Goal: Use online tool/utility

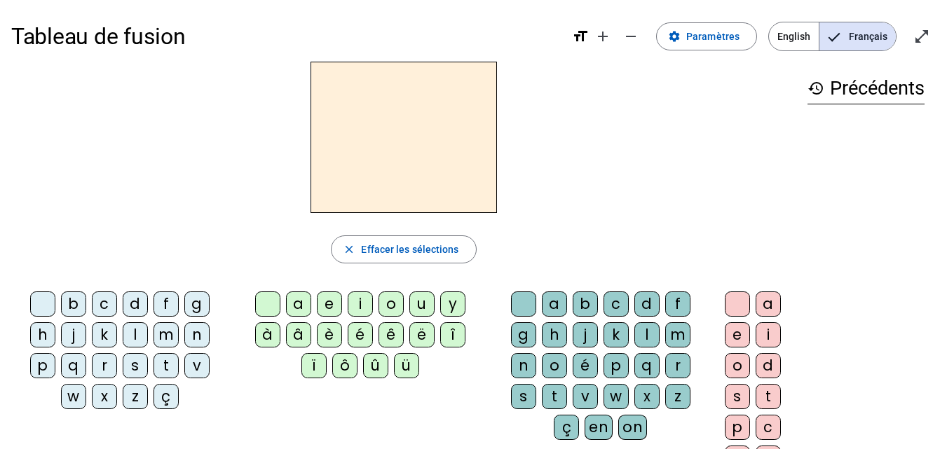
click at [168, 364] on div "t" at bounding box center [165, 365] width 25 height 25
click at [296, 301] on div "a" at bounding box center [298, 304] width 25 height 25
click at [618, 305] on div "c" at bounding box center [615, 304] width 25 height 25
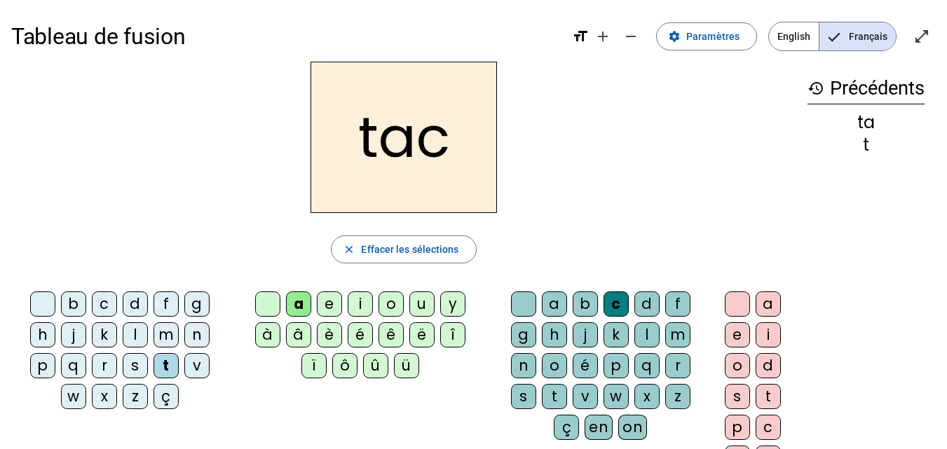
click at [612, 296] on div "c" at bounding box center [615, 304] width 25 height 25
click at [375, 246] on span "Effacer les sélections" at bounding box center [409, 249] width 97 height 17
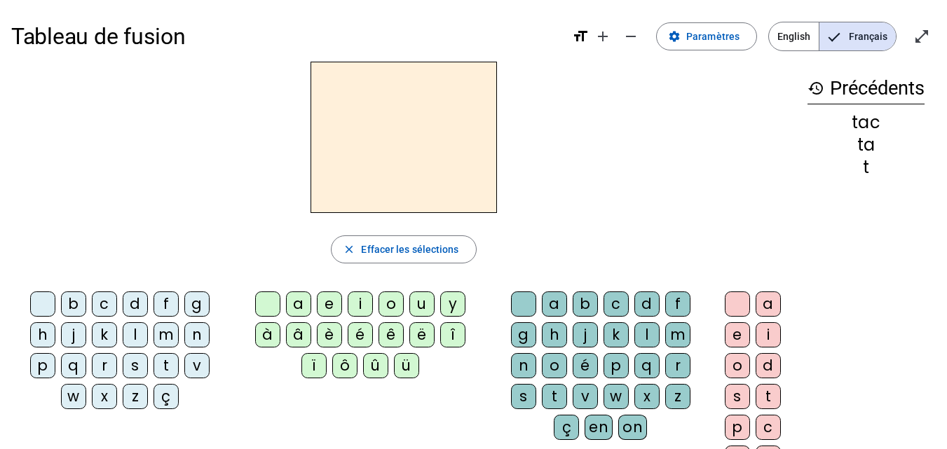
click at [163, 363] on div "t" at bounding box center [165, 365] width 25 height 25
drag, startPoint x: 298, startPoint y: 306, endPoint x: 306, endPoint y: 309, distance: 8.9
click at [299, 306] on div "a" at bounding box center [298, 304] width 25 height 25
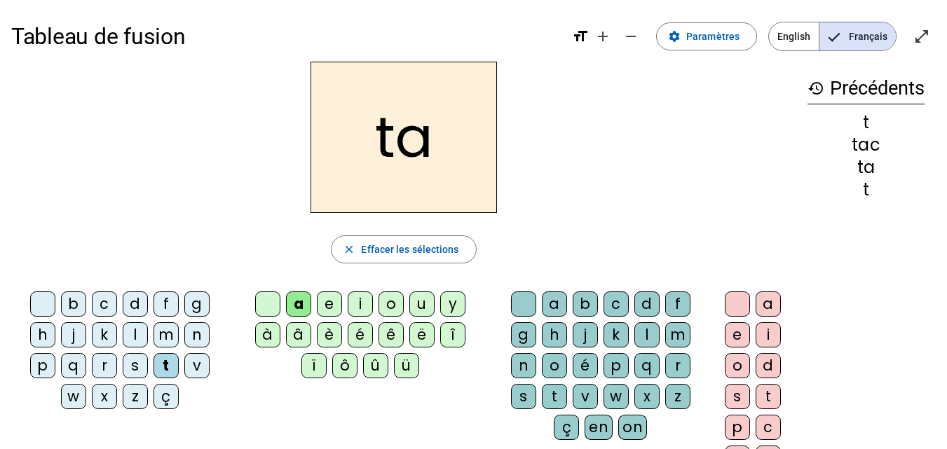
click at [327, 295] on div "e" at bounding box center [329, 304] width 25 height 25
click at [77, 336] on div "j" at bounding box center [73, 334] width 25 height 25
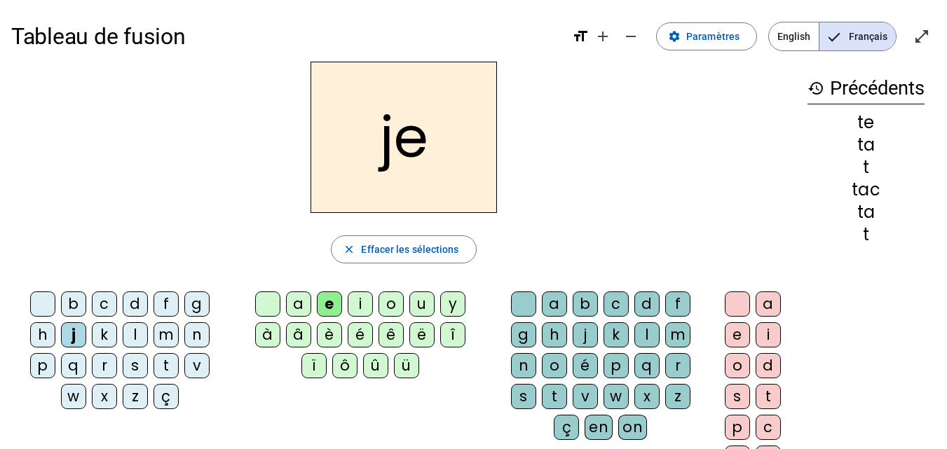
click at [137, 304] on div "d" at bounding box center [135, 304] width 25 height 25
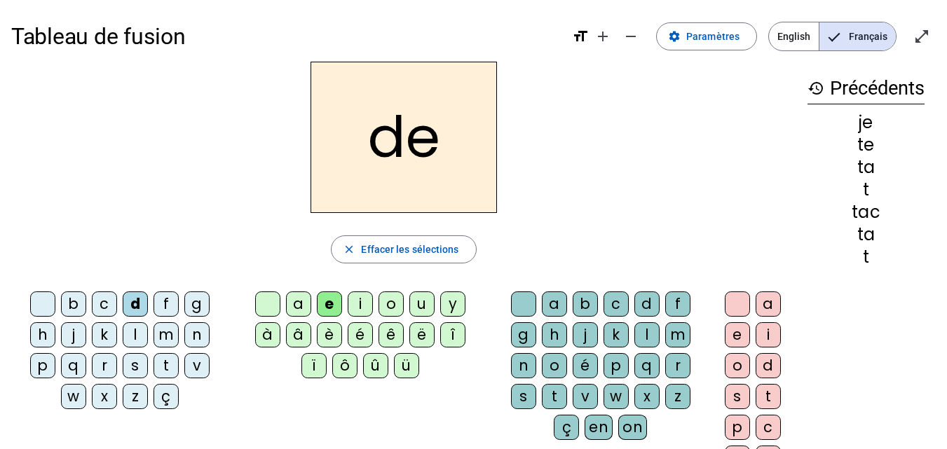
click at [163, 325] on div "m" at bounding box center [165, 334] width 25 height 25
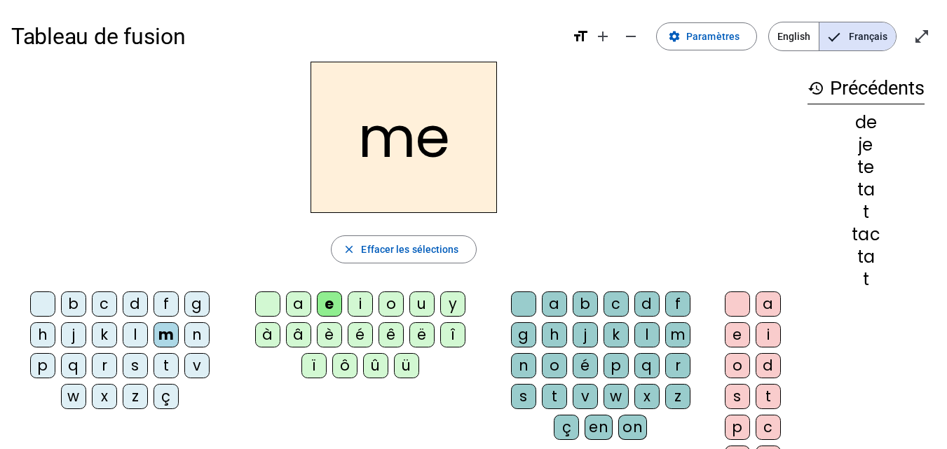
click at [306, 301] on div "a" at bounding box center [298, 304] width 25 height 25
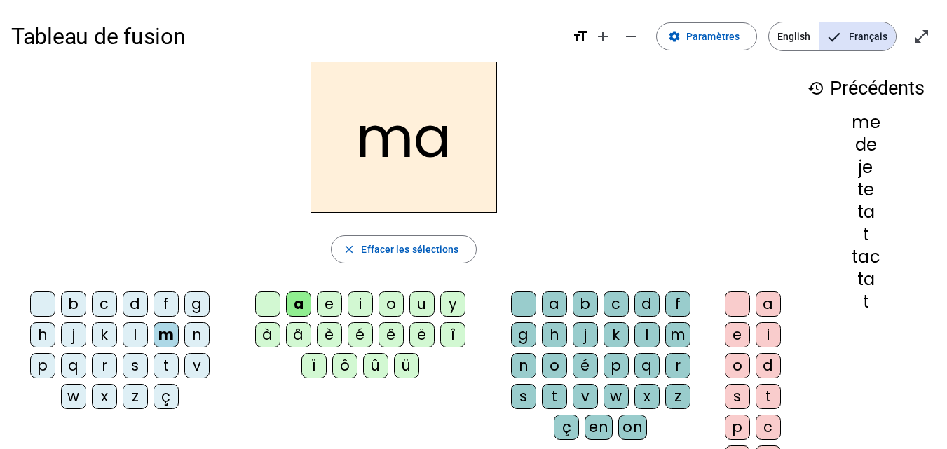
click at [137, 333] on div "l" at bounding box center [135, 334] width 25 height 25
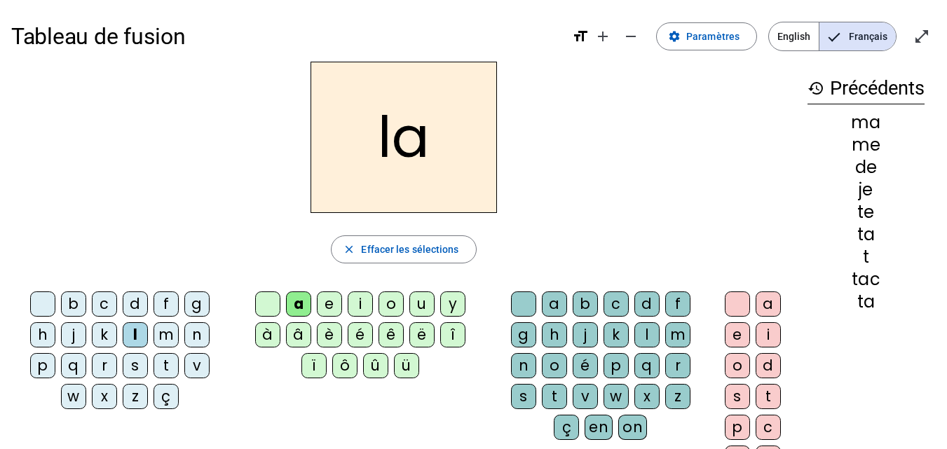
click at [610, 299] on div "c" at bounding box center [615, 304] width 25 height 25
